Goal: Task Accomplishment & Management: Use online tool/utility

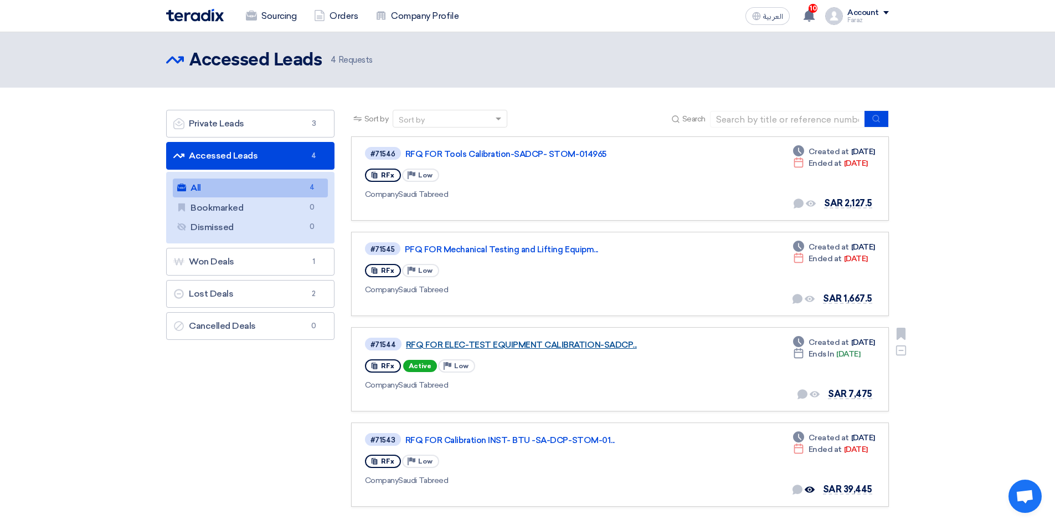
click at [537, 341] on link "RFQ FOR ELEC-TEST EQUIPMENT CALIBRATION-SADCP..." at bounding box center [544, 345] width 277 height 10
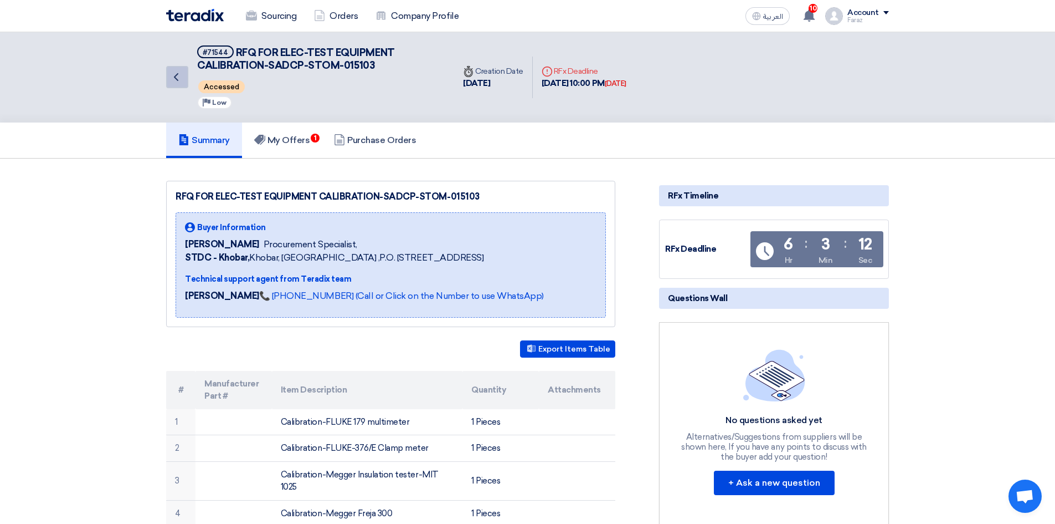
click at [173, 80] on icon "Back" at bounding box center [176, 76] width 13 height 13
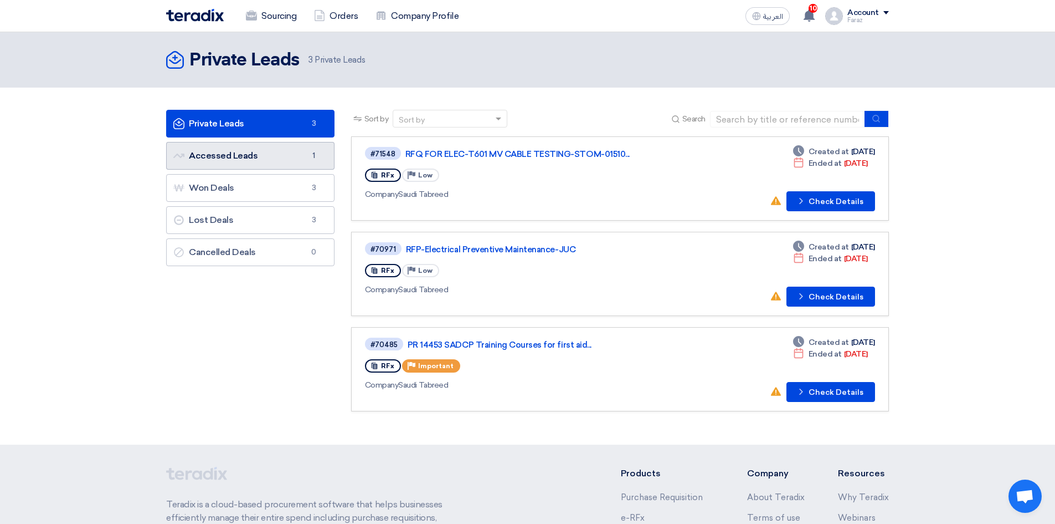
click at [251, 155] on link "Accessed Leads Accessed Leads 1" at bounding box center [250, 156] width 168 height 28
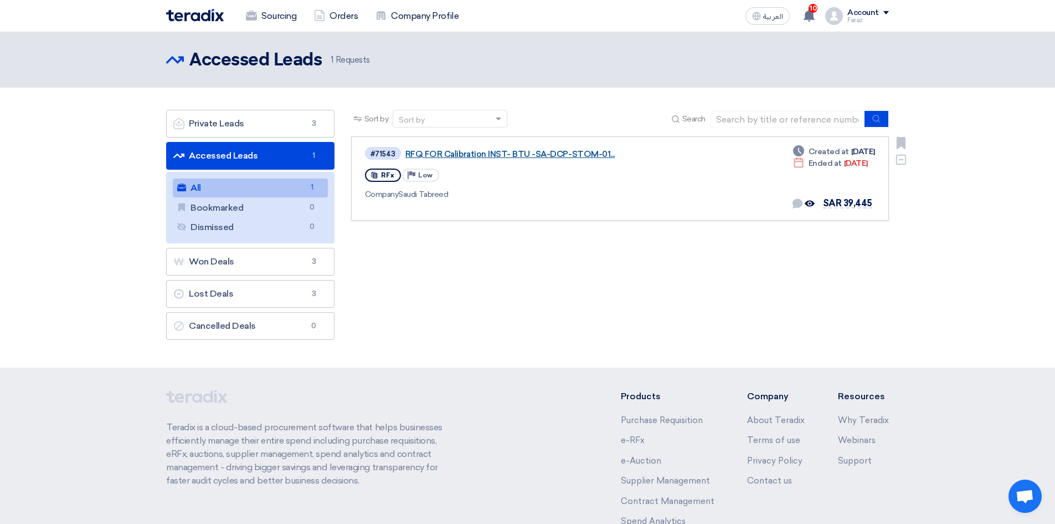
click at [506, 153] on link "RFQ FOR Calibration INST- BTU -SA-DCP-STOM-01..." at bounding box center [544, 154] width 277 height 10
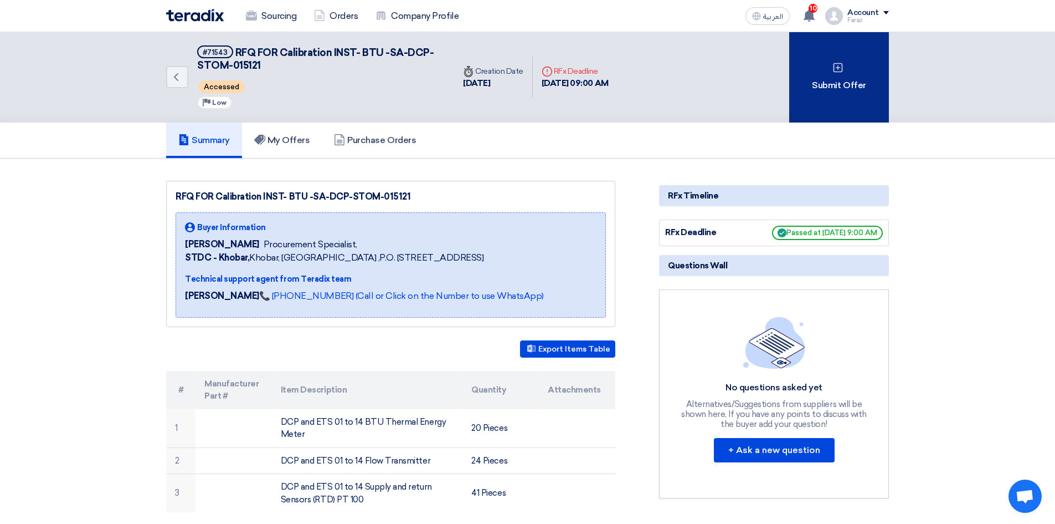
click at [864, 93] on div "Submit Offer" at bounding box center [839, 77] width 100 height 90
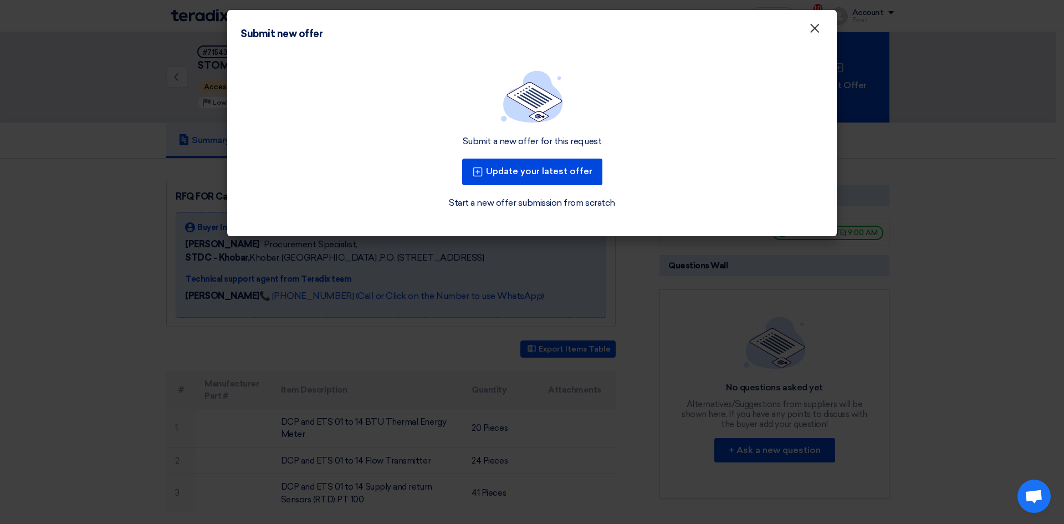
click at [819, 33] on span "×" at bounding box center [814, 31] width 11 height 22
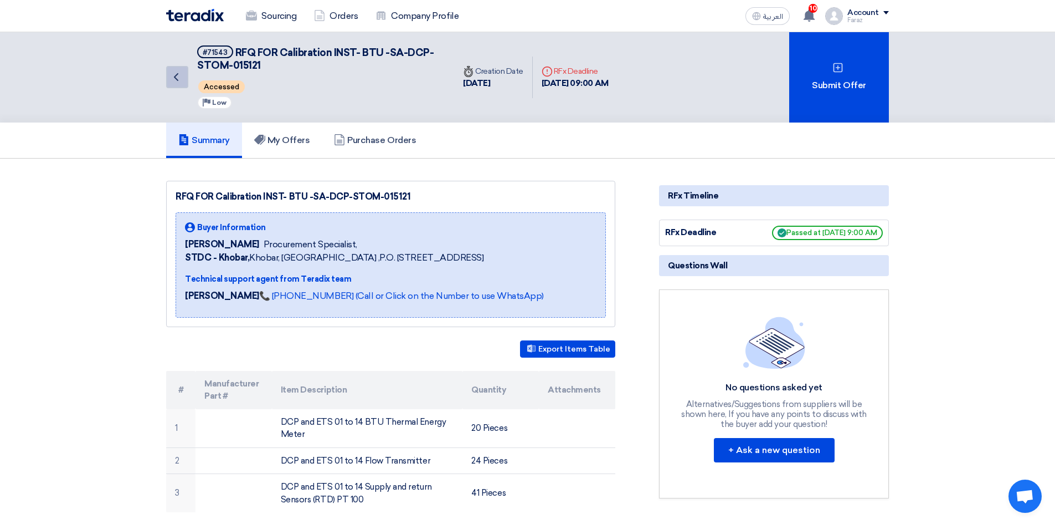
click at [180, 75] on icon "Back" at bounding box center [176, 76] width 13 height 13
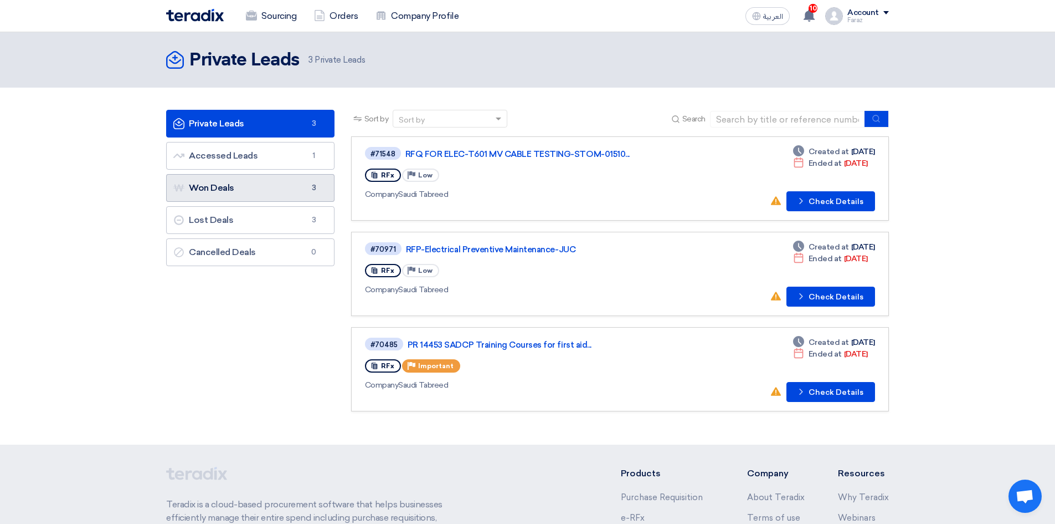
click at [229, 184] on link "Won Deals Won Deals 3" at bounding box center [250, 188] width 168 height 28
